Goal: Complete application form

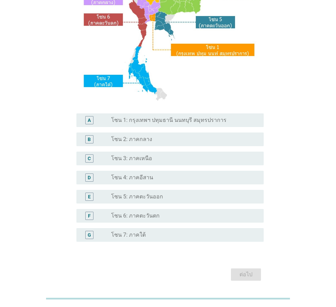
scroll to position [128, 0]
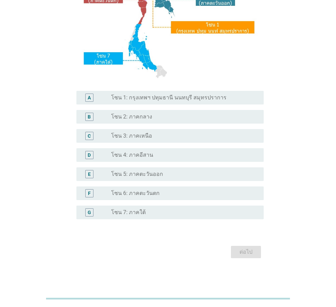
click at [174, 96] on label "โซน 1: กรุงเทพฯ ปทุมธานี นนทบุรี สมุทรปราการ" at bounding box center [168, 97] width 115 height 7
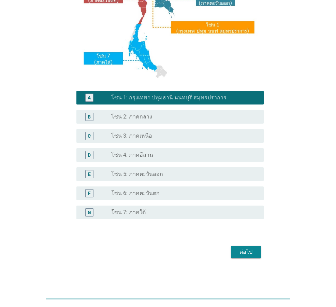
click at [141, 114] on label "โซน 2: ภาคกลาง" at bounding box center [131, 116] width 41 height 7
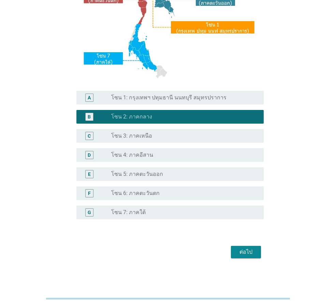
click at [245, 252] on div "ต่อไป" at bounding box center [246, 252] width 19 height 8
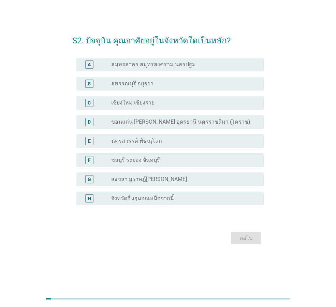
scroll to position [0, 0]
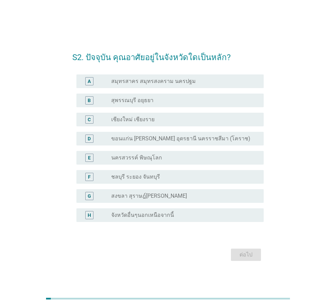
click at [173, 83] on label "สมุทรสาคร สมุทรสงคราม นครปฐม" at bounding box center [153, 81] width 85 height 7
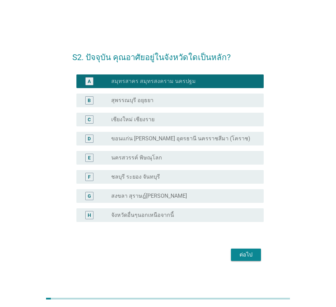
click at [241, 253] on div "ต่อไป" at bounding box center [246, 255] width 19 height 8
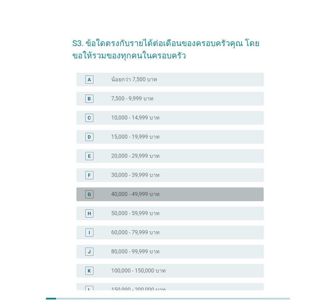
click at [109, 192] on div "G" at bounding box center [96, 194] width 29 height 8
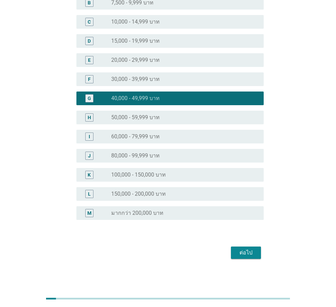
scroll to position [97, 0]
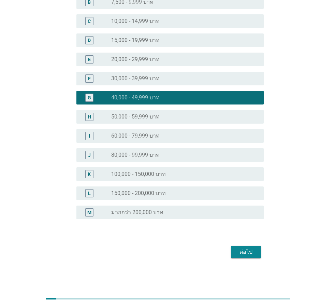
click at [253, 252] on div "ต่อไป" at bounding box center [246, 252] width 19 height 8
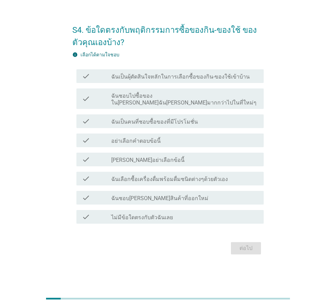
scroll to position [0, 0]
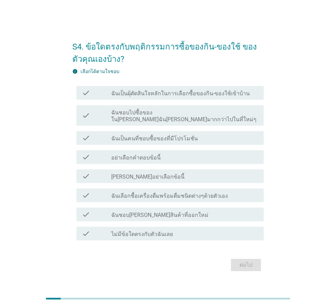
drag, startPoint x: 139, startPoint y: 93, endPoint x: 139, endPoint y: 104, distance: 11.3
click at [139, 94] on div "check_box_outline_blank ฉันเป็นผุ้ตัดสินใจหลักในการเลือกซื้อของกิน-ของใช้เข้าบ้…" at bounding box center [184, 93] width 147 height 8
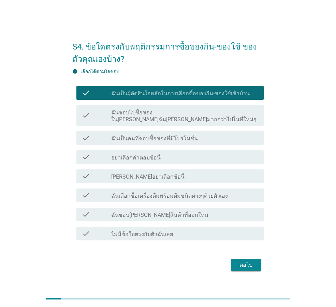
drag, startPoint x: 138, startPoint y: 109, endPoint x: 138, endPoint y: 121, distance: 12.0
click at [138, 111] on div "check check_box_outline_blank ฉันชอบไปซื้อของใน[PERSON_NAME]ฉัน[PERSON_NAME]มาก…" at bounding box center [169, 115] width 187 height 20
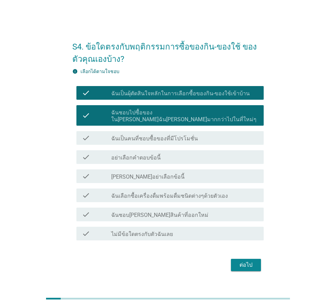
drag, startPoint x: 133, startPoint y: 134, endPoint x: 140, endPoint y: 141, distance: 9.4
click at [134, 135] on label "ฉันเป็นคนที่ชอบซื้อของที่มีโปรโมชั่น" at bounding box center [154, 138] width 87 height 7
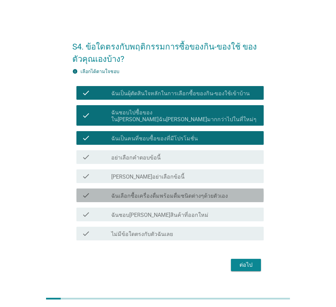
drag, startPoint x: 134, startPoint y: 190, endPoint x: 133, endPoint y: 201, distance: 10.9
click at [134, 193] on label "ฉันเลือกซื้อเครื่องดื่มพร้อมดื่มชนิดต่างๆด้วยตัวเอง" at bounding box center [169, 196] width 117 height 7
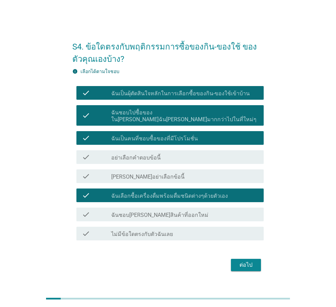
click at [131, 212] on label "ฉันชอบ[PERSON_NAME]สินค้าที่ออกใหม่" at bounding box center [159, 215] width 97 height 7
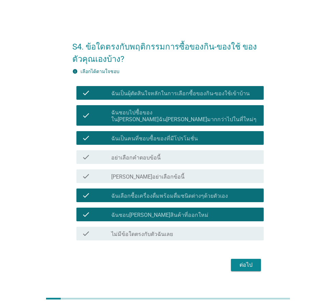
click at [251, 263] on div "ต่อไป" at bounding box center [246, 265] width 19 height 8
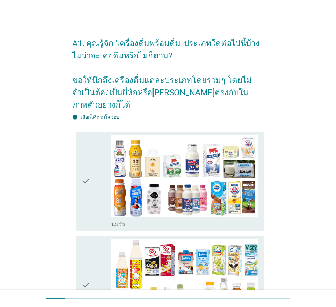
drag, startPoint x: 97, startPoint y: 193, endPoint x: 96, endPoint y: 206, distance: 12.3
click at [97, 194] on div "check" at bounding box center [96, 181] width 29 height 93
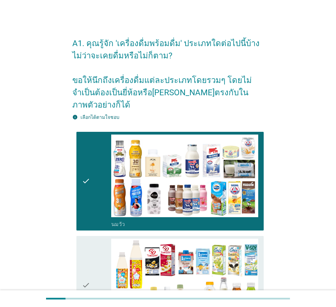
drag, startPoint x: 97, startPoint y: 243, endPoint x: 138, endPoint y: 240, distance: 40.7
click at [97, 243] on div "check" at bounding box center [96, 285] width 29 height 93
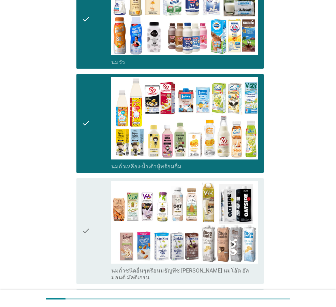
scroll to position [171, 0]
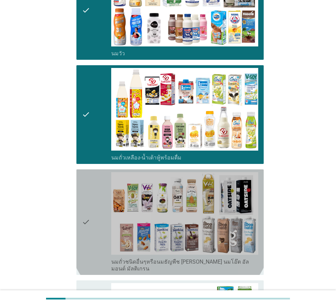
drag, startPoint x: 96, startPoint y: 226, endPoint x: 178, endPoint y: 206, distance: 83.9
click at [96, 226] on div "check" at bounding box center [96, 222] width 29 height 100
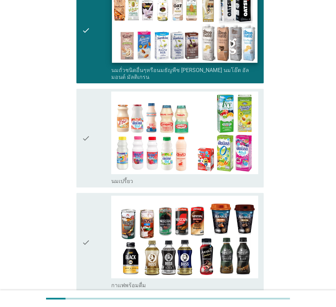
scroll to position [376, 0]
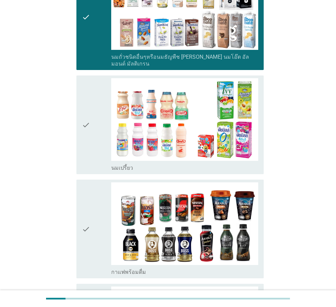
drag, startPoint x: 89, startPoint y: 115, endPoint x: 95, endPoint y: 150, distance: 34.7
click at [90, 121] on div "check" at bounding box center [96, 124] width 29 height 93
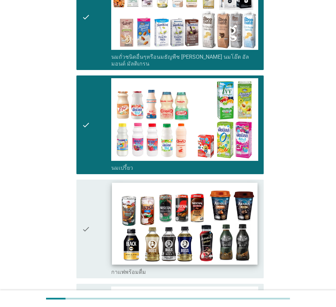
drag, startPoint x: 95, startPoint y: 192, endPoint x: 159, endPoint y: 197, distance: 64.1
click at [97, 193] on div "check" at bounding box center [96, 228] width 29 height 93
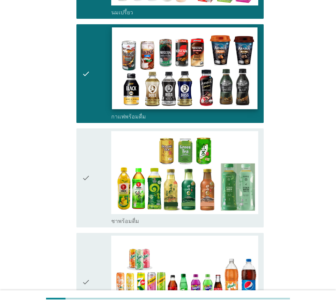
scroll to position [546, 0]
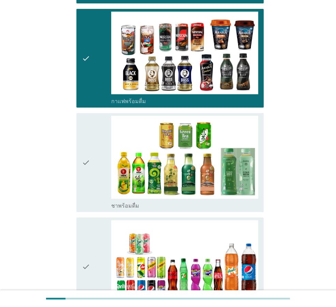
drag, startPoint x: 95, startPoint y: 153, endPoint x: 95, endPoint y: 170, distance: 17.4
click at [95, 154] on div "check" at bounding box center [96, 162] width 29 height 93
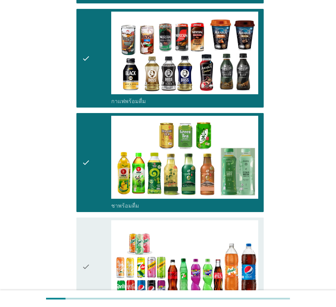
click at [89, 220] on icon "check" at bounding box center [86, 266] width 8 height 93
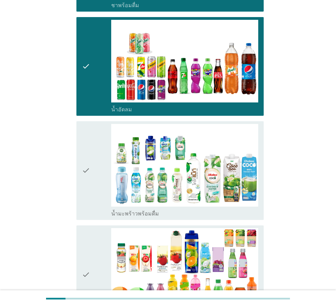
scroll to position [751, 0]
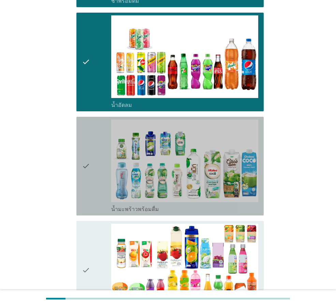
drag, startPoint x: 93, startPoint y: 172, endPoint x: 93, endPoint y: 215, distance: 42.3
click at [93, 173] on div "check" at bounding box center [96, 165] width 29 height 93
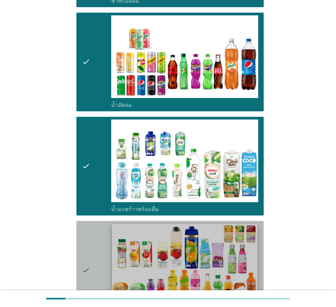
drag, startPoint x: 92, startPoint y: 224, endPoint x: 127, endPoint y: 227, distance: 36.0
click at [92, 225] on div "check" at bounding box center [96, 270] width 29 height 93
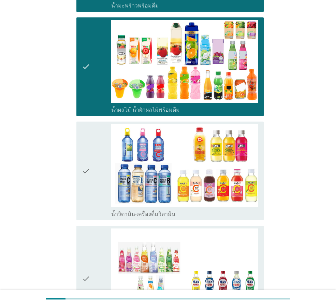
scroll to position [956, 0]
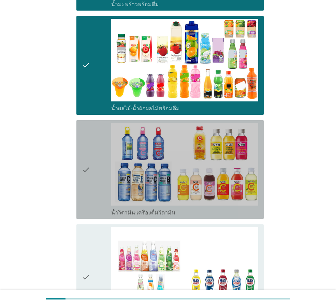
drag, startPoint x: 95, startPoint y: 180, endPoint x: 102, endPoint y: 203, distance: 24.9
click at [96, 183] on div "check" at bounding box center [96, 169] width 29 height 93
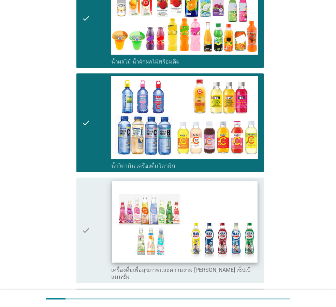
scroll to position [1161, 0]
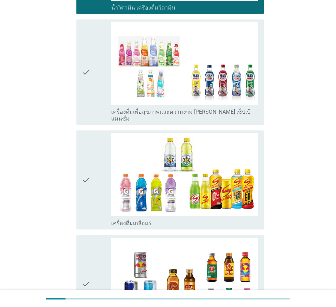
click at [92, 244] on div "check" at bounding box center [96, 284] width 29 height 93
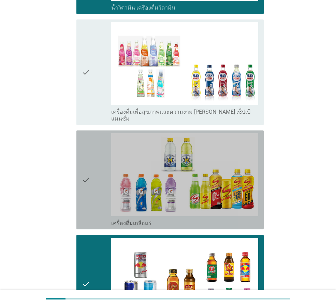
click at [97, 186] on div "check" at bounding box center [96, 179] width 29 height 93
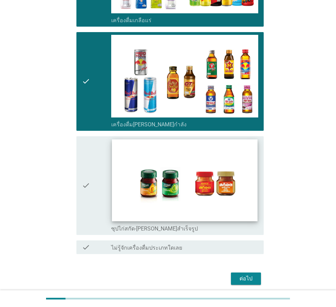
scroll to position [1364, 0]
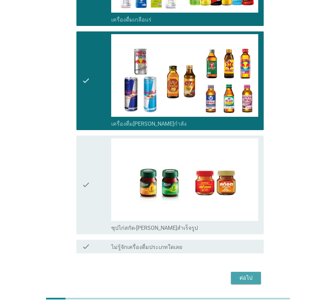
click at [251, 274] on div "ต่อไป" at bounding box center [246, 278] width 19 height 8
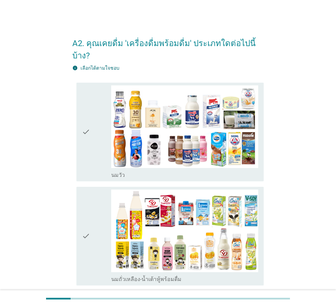
click at [92, 158] on div "check" at bounding box center [96, 131] width 29 height 93
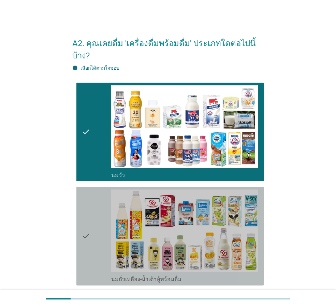
click at [89, 199] on icon "check" at bounding box center [86, 235] width 8 height 93
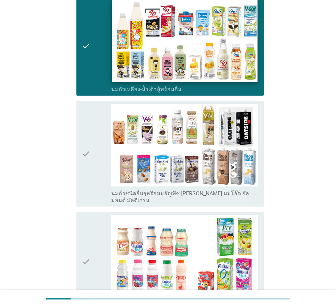
scroll to position [205, 0]
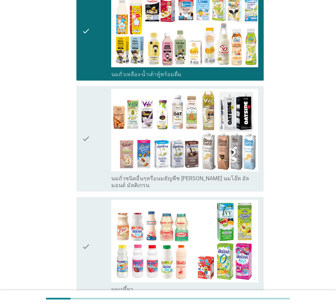
click at [95, 155] on div "check" at bounding box center [96, 139] width 29 height 100
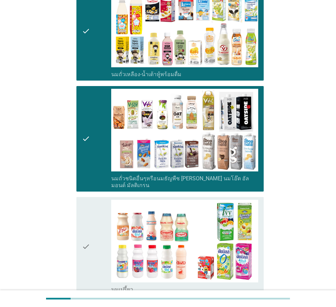
click at [93, 200] on div "check" at bounding box center [96, 246] width 29 height 93
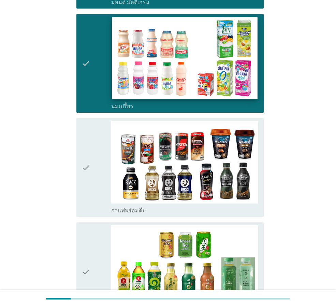
scroll to position [410, 0]
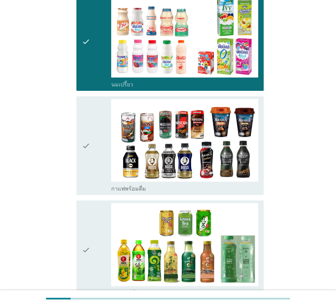
click at [96, 161] on div "check" at bounding box center [96, 145] width 29 height 93
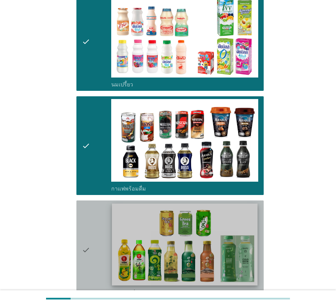
drag, startPoint x: 97, startPoint y: 222, endPoint x: 121, endPoint y: 226, distance: 24.3
click at [97, 223] on div "check" at bounding box center [96, 249] width 29 height 93
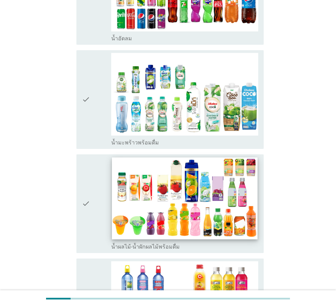
scroll to position [785, 0]
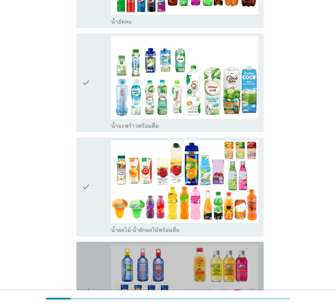
drag, startPoint x: 111, startPoint y: 257, endPoint x: 142, endPoint y: 254, distance: 31.9
click at [111, 257] on div "check" at bounding box center [96, 290] width 29 height 93
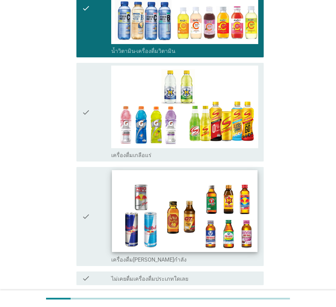
scroll to position [1107, 0]
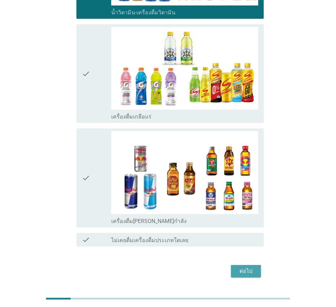
click at [246, 267] on div "ต่อไป" at bounding box center [246, 271] width 19 height 8
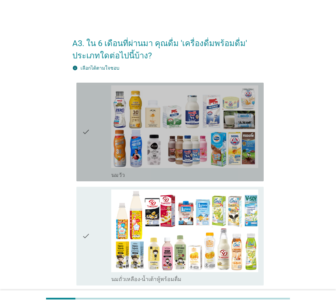
drag, startPoint x: 98, startPoint y: 156, endPoint x: 89, endPoint y: 200, distance: 45.1
click at [97, 156] on div "check" at bounding box center [96, 131] width 29 height 93
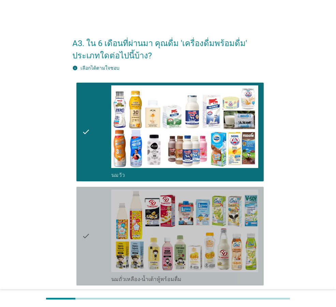
drag, startPoint x: 88, startPoint y: 207, endPoint x: 117, endPoint y: 211, distance: 29.6
click at [88, 208] on icon "check" at bounding box center [86, 235] width 8 height 93
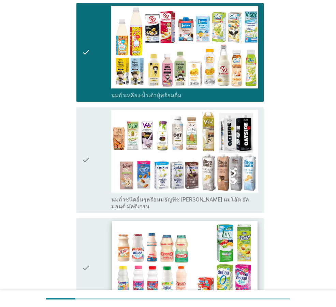
scroll to position [205, 0]
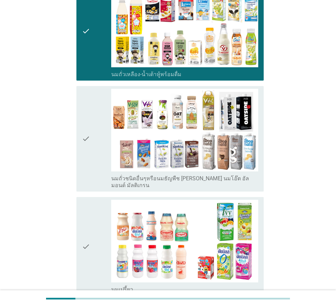
drag, startPoint x: 104, startPoint y: 170, endPoint x: 102, endPoint y: 215, distance: 44.8
click at [104, 171] on div "check" at bounding box center [96, 139] width 29 height 100
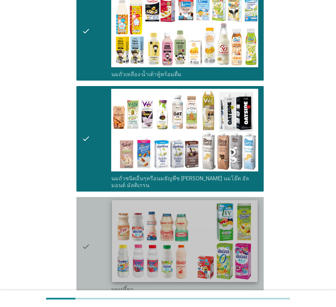
drag, startPoint x: 92, startPoint y: 232, endPoint x: 179, endPoint y: 228, distance: 86.8
click at [96, 232] on div "check" at bounding box center [96, 246] width 29 height 93
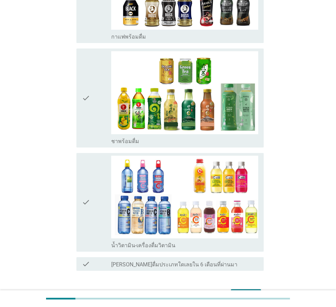
scroll to position [580, 0]
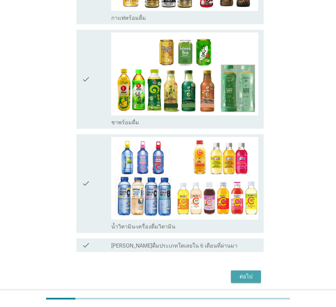
click at [246, 272] on div "ต่อไป" at bounding box center [246, 276] width 19 height 8
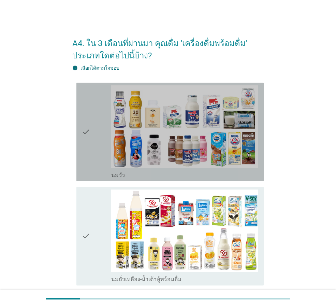
click at [96, 164] on div "check" at bounding box center [96, 131] width 29 height 93
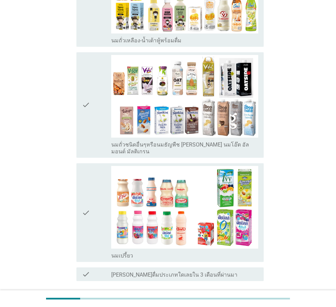
scroll to position [286, 0]
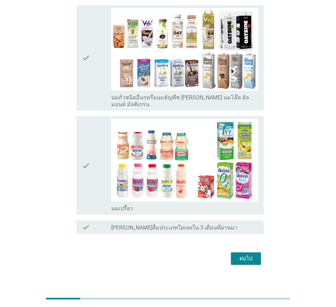
click at [248, 254] on div "ต่อไป" at bounding box center [246, 258] width 19 height 8
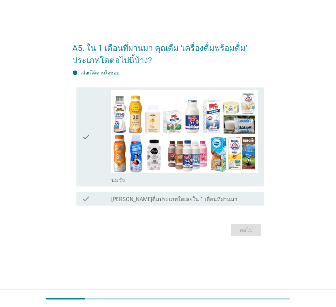
scroll to position [0, 0]
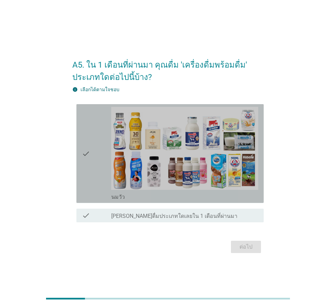
click at [93, 177] on div "check" at bounding box center [96, 153] width 29 height 93
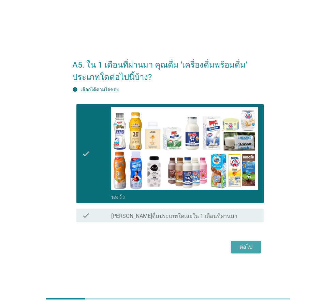
click at [252, 247] on div "ต่อไป" at bounding box center [246, 247] width 19 height 8
